Goal: Task Accomplishment & Management: Manage account settings

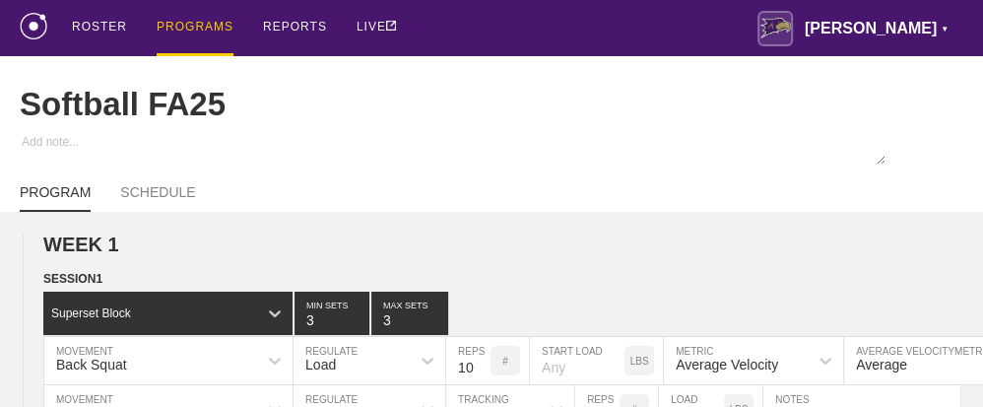
click at [191, 22] on div "PROGRAMS" at bounding box center [195, 28] width 77 height 56
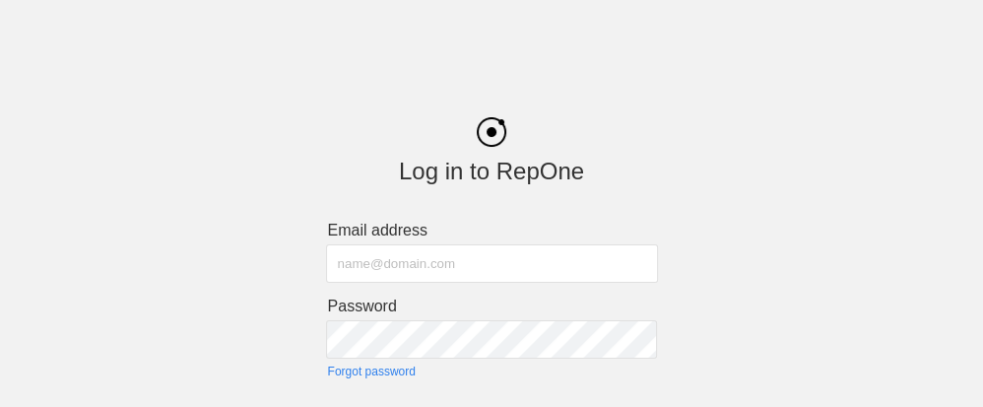
type input "[PERSON_NAME][EMAIL_ADDRESS][PERSON_NAME][PERSON_NAME][DOMAIN_NAME]"
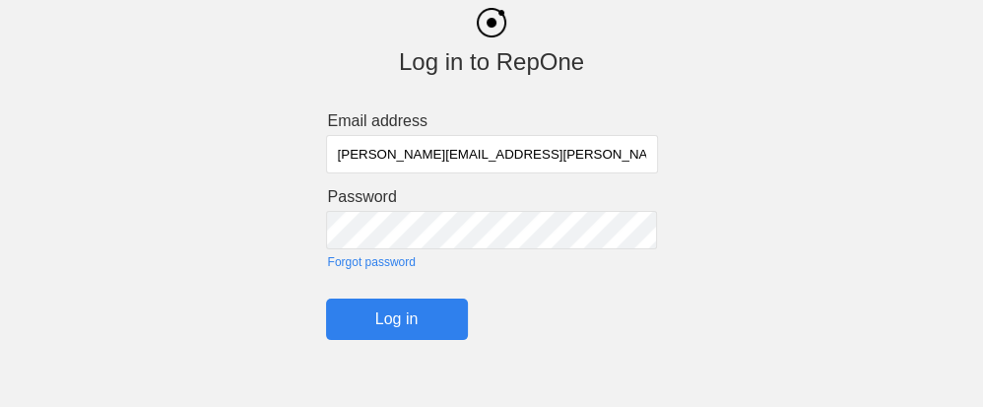
scroll to position [144, 0]
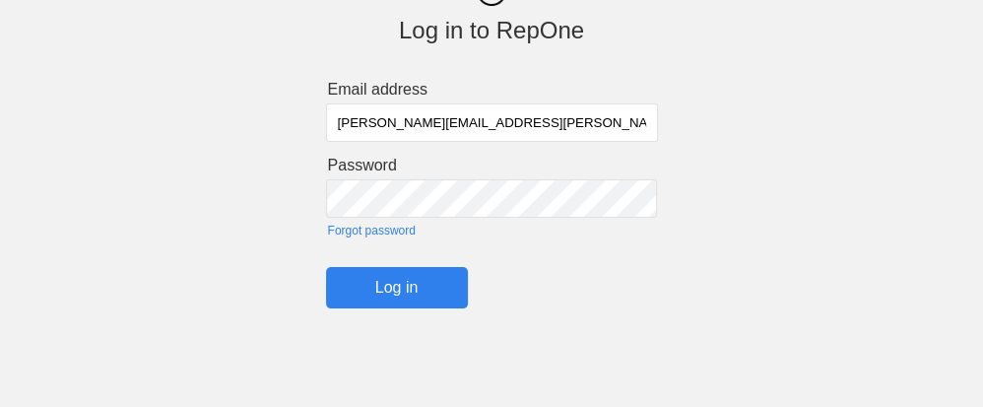
click at [399, 287] on input "Log in" at bounding box center [397, 287] width 142 height 41
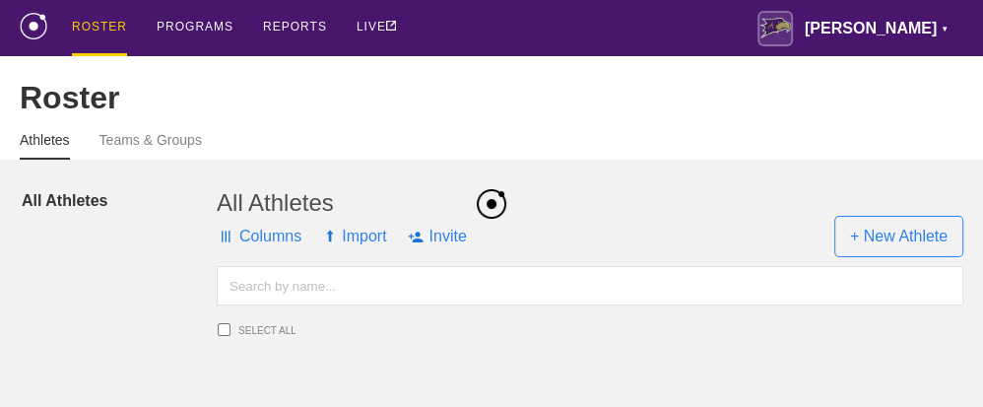
scroll to position [12, 0]
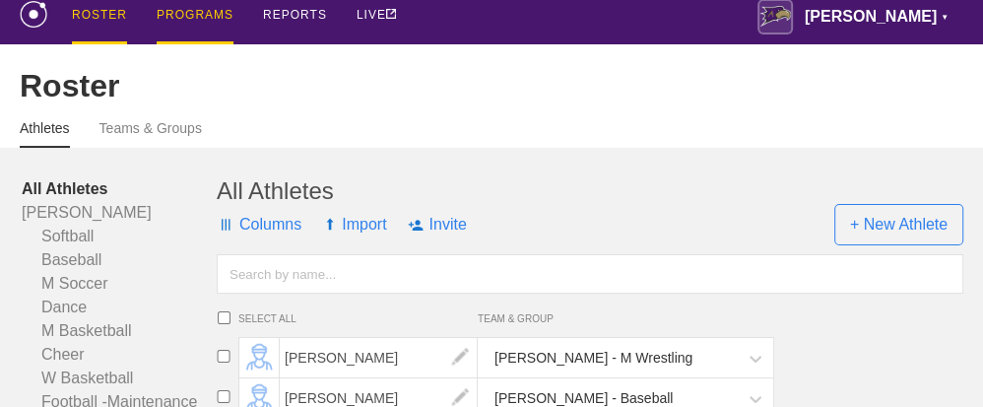
click at [200, 16] on div "PROGRAMS" at bounding box center [195, 16] width 77 height 56
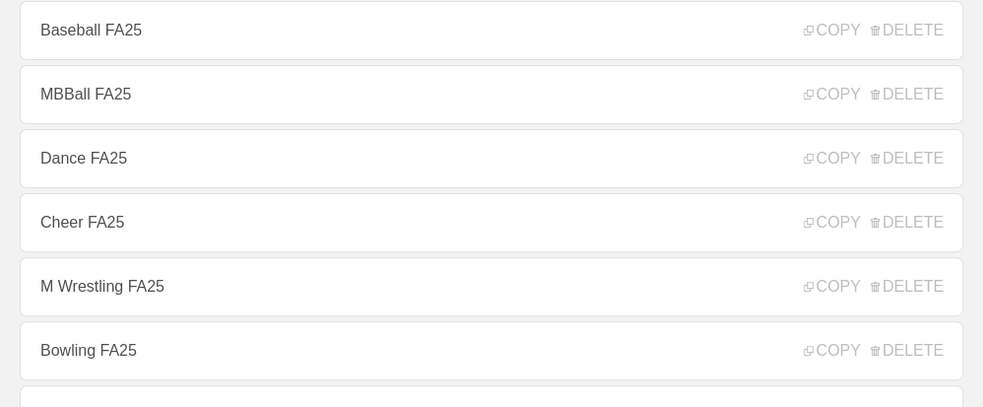
scroll to position [197, 0]
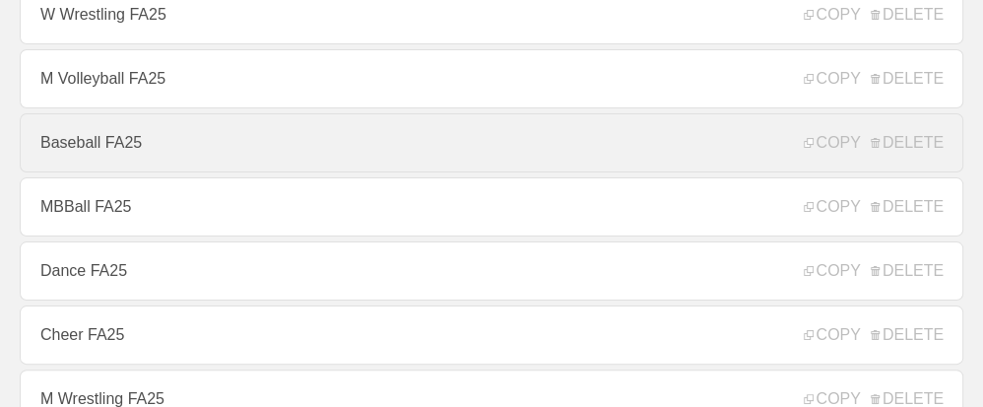
click at [116, 149] on link "Baseball FA25" at bounding box center [492, 142] width 944 height 59
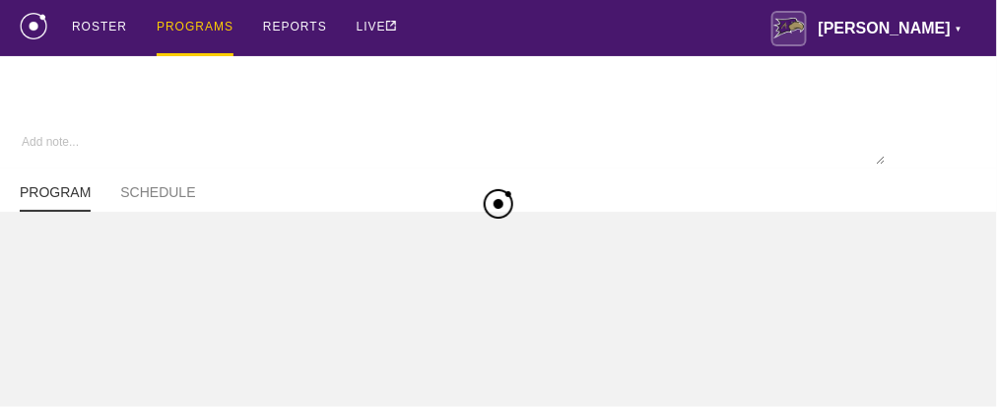
type textarea "x"
type input "Baseball FA25"
